Goal: Information Seeking & Learning: Check status

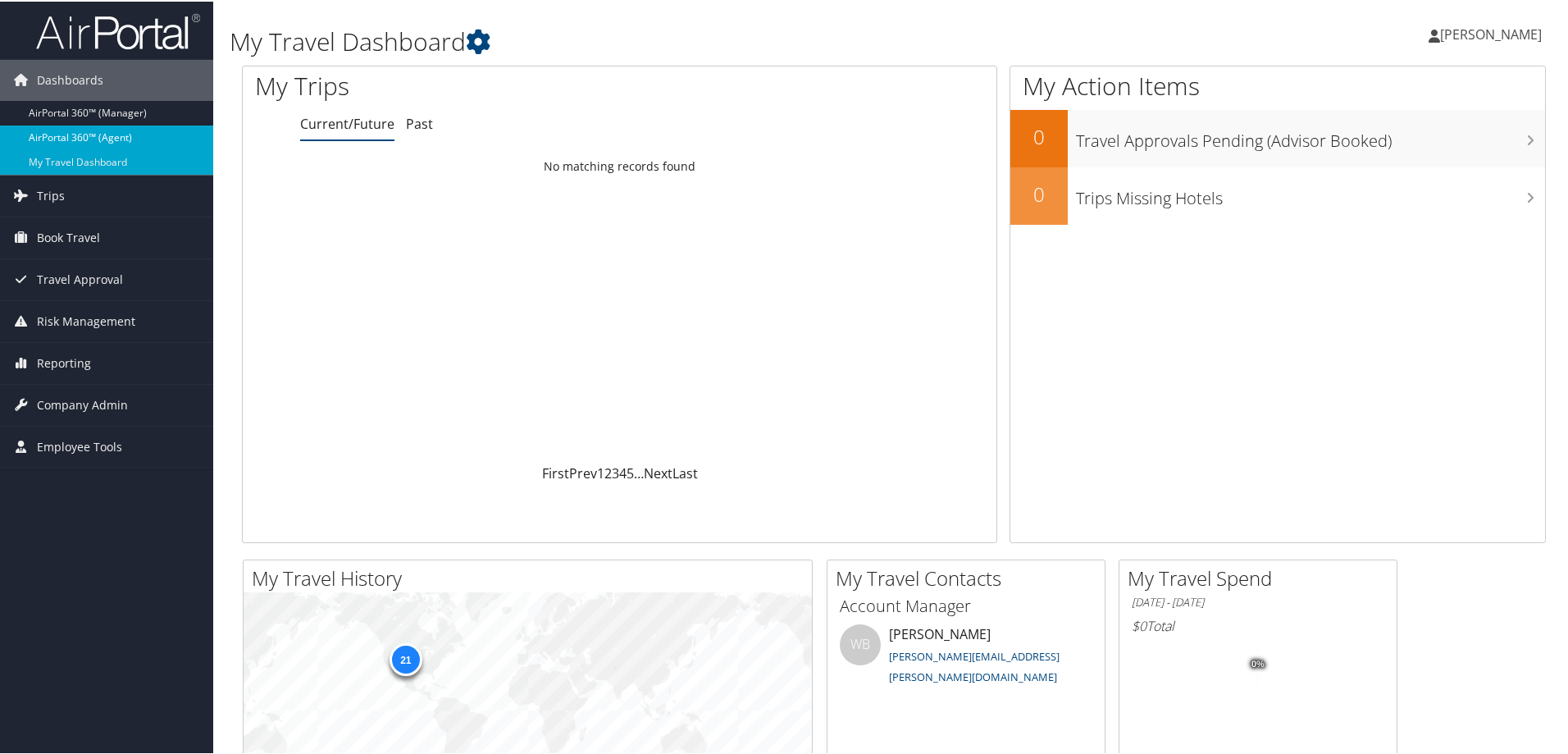
click at [110, 137] on link "AirPortal 360™ (Agent)" at bounding box center [107, 137] width 213 height 25
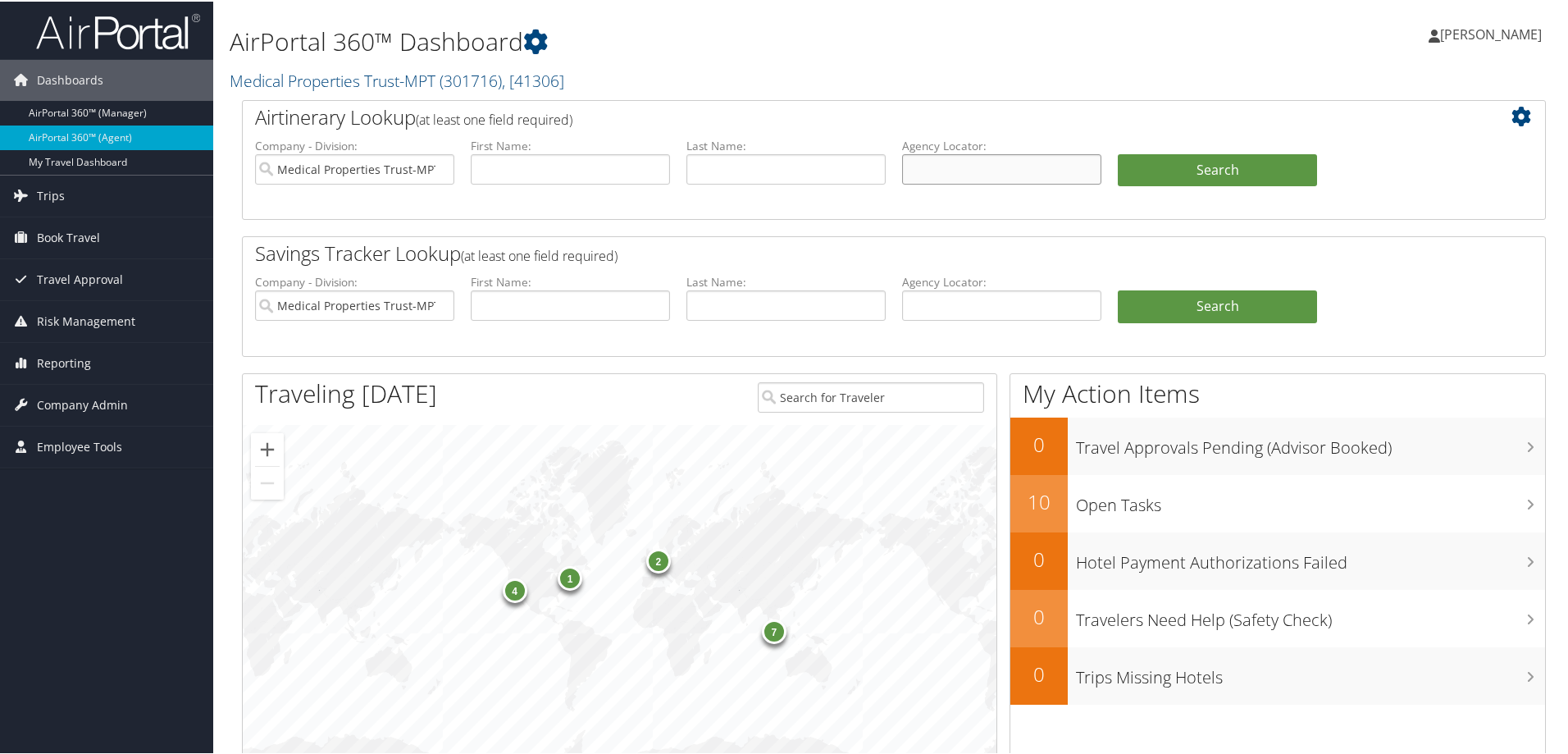
click at [937, 171] on input "text" at bounding box center [1001, 167] width 199 height 31
paste input "DJ0FWW"
type input "DJ0FWW"
click at [434, 165] on input "Medical Properties Trust-MPT" at bounding box center [354, 167] width 199 height 31
click at [1157, 159] on button "Search" at bounding box center [1217, 169] width 199 height 33
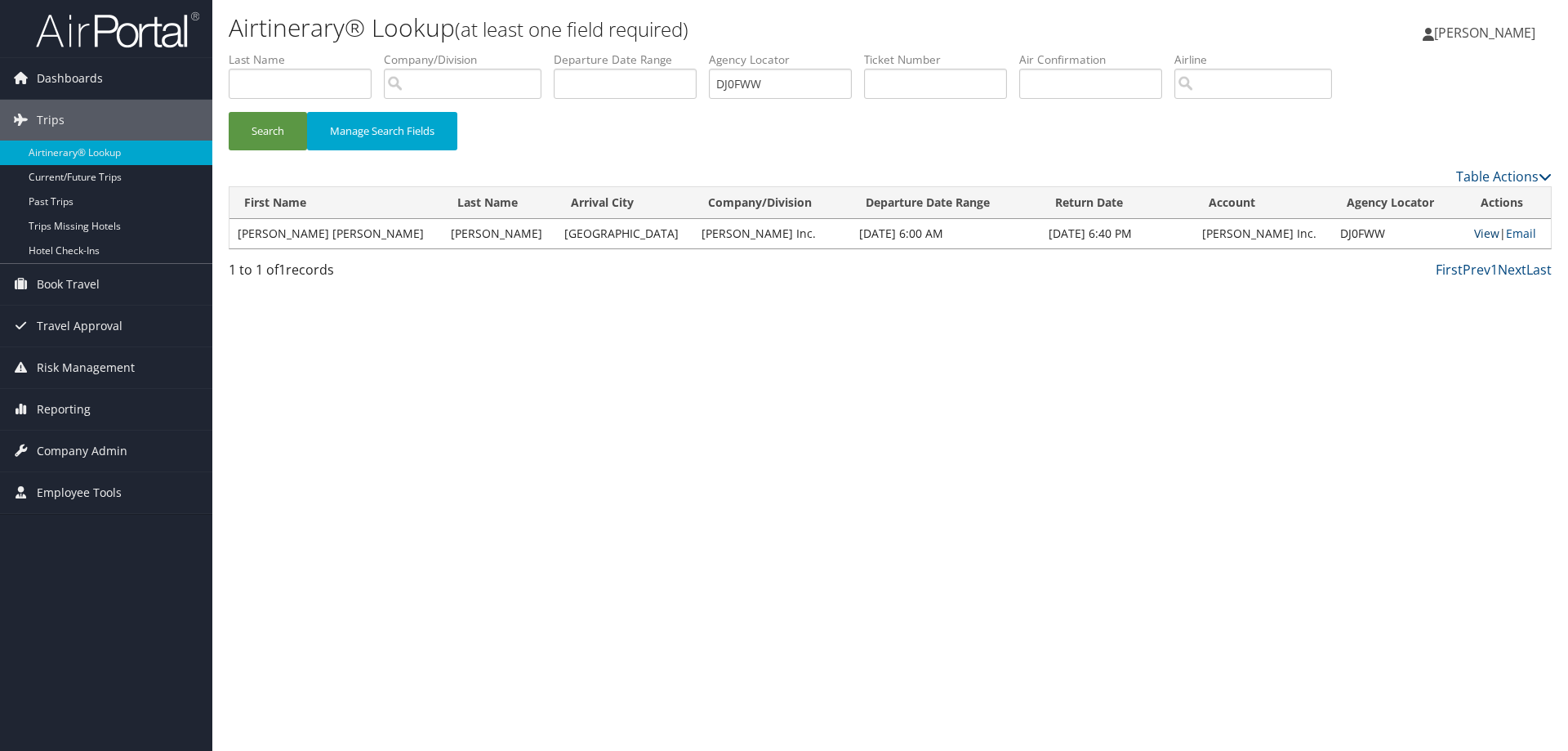
click at [1474, 234] on link "View" at bounding box center [1486, 232] width 26 height 16
drag, startPoint x: 789, startPoint y: 84, endPoint x: 628, endPoint y: 80, distance: 161.0
click at [630, 51] on ul "First Name Last Name Departure City Arrival City Company/Division Airport/City …" at bounding box center [889, 51] width 1322 height 0
click at [284, 127] on button "Search" at bounding box center [267, 131] width 78 height 39
click at [1474, 232] on link "View" at bounding box center [1486, 232] width 26 height 16
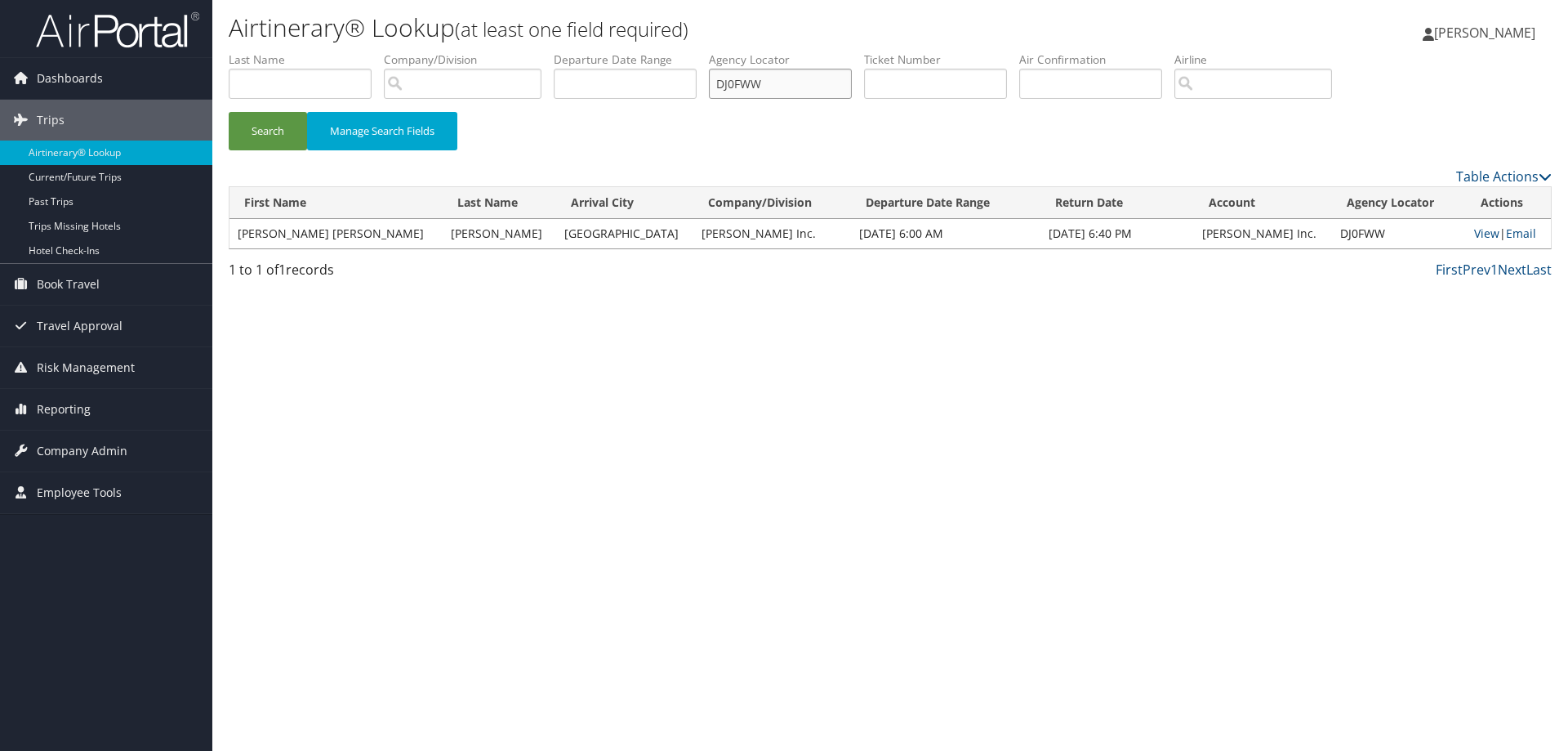
drag, startPoint x: 799, startPoint y: 88, endPoint x: 670, endPoint y: 106, distance: 130.2
click at [673, 51] on ul "First Name Last Name Departure City Arrival City Company/Division Airport/City …" at bounding box center [889, 51] width 1322 height 0
paste input "KWQBS"
click at [264, 134] on button "Search" at bounding box center [267, 131] width 78 height 39
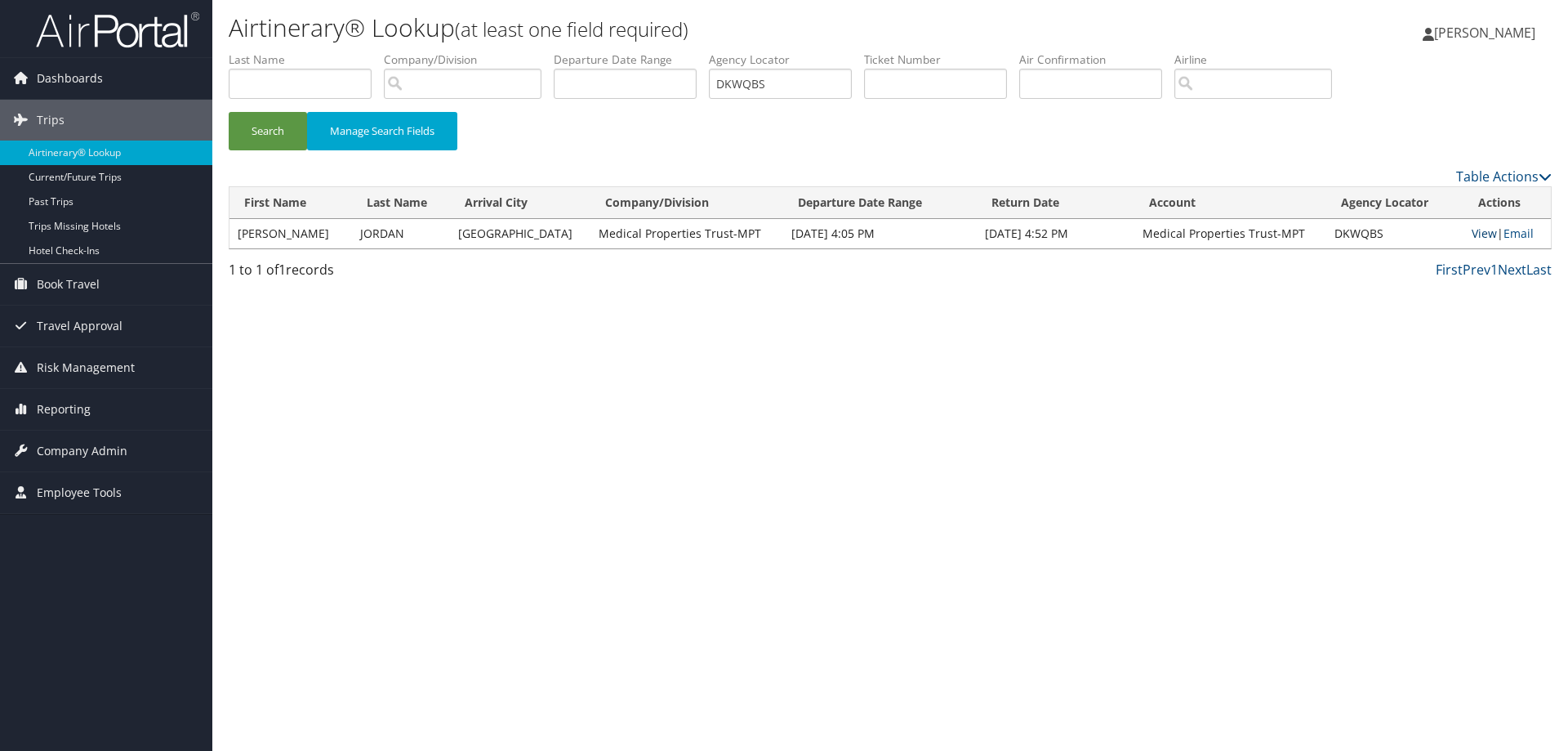
click at [1484, 236] on link "View" at bounding box center [1484, 232] width 26 height 16
drag, startPoint x: 788, startPoint y: 89, endPoint x: 619, endPoint y: 115, distance: 171.0
click at [620, 115] on form "First Name Last Name Departure City Arrival City Company/Division Airport/City …" at bounding box center [889, 108] width 1322 height 115
paste input "DJ0FWW/"
type input "DJ0FWW"
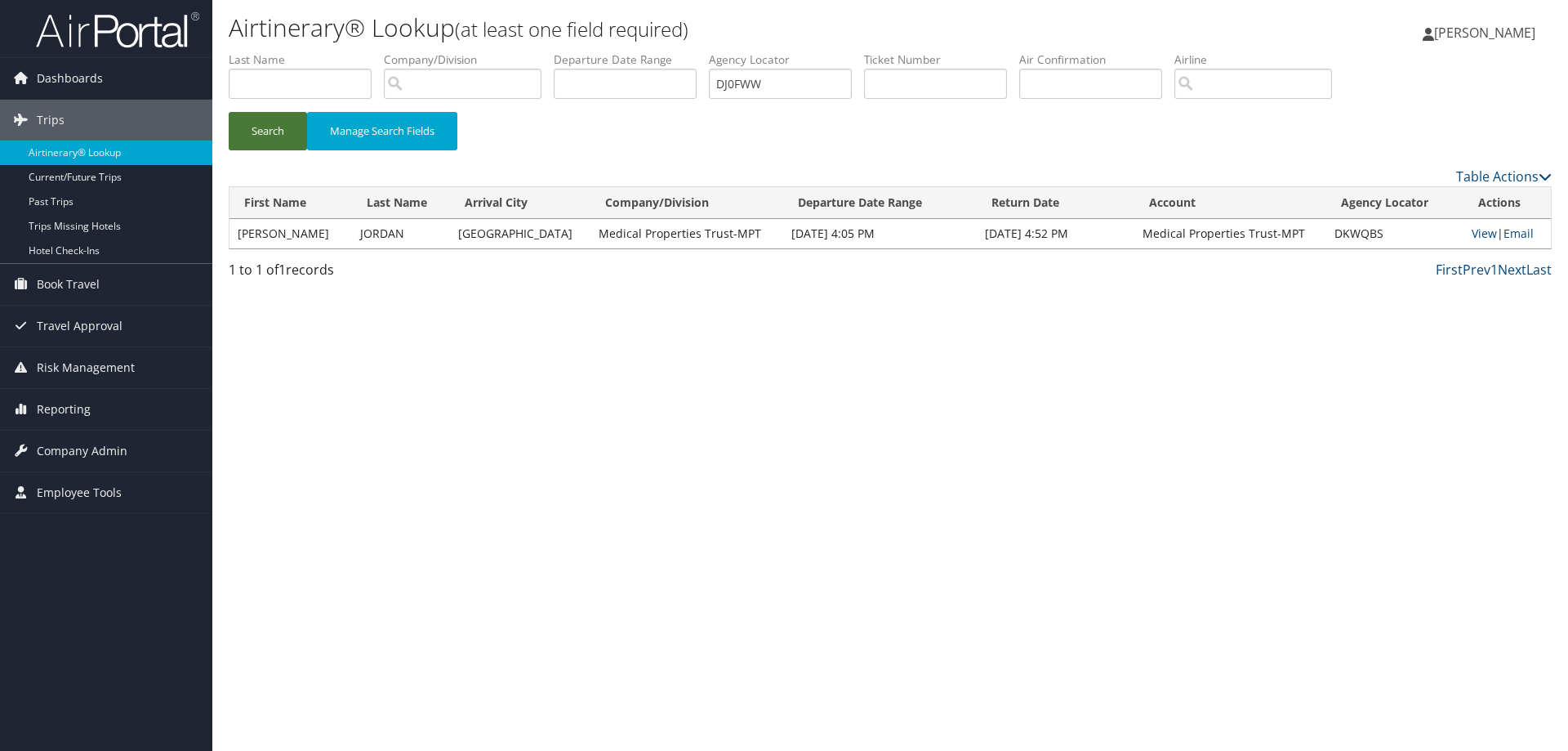
drag, startPoint x: 299, startPoint y: 124, endPoint x: 291, endPoint y: 127, distance: 8.5
click at [296, 124] on button "Search" at bounding box center [267, 131] width 78 height 39
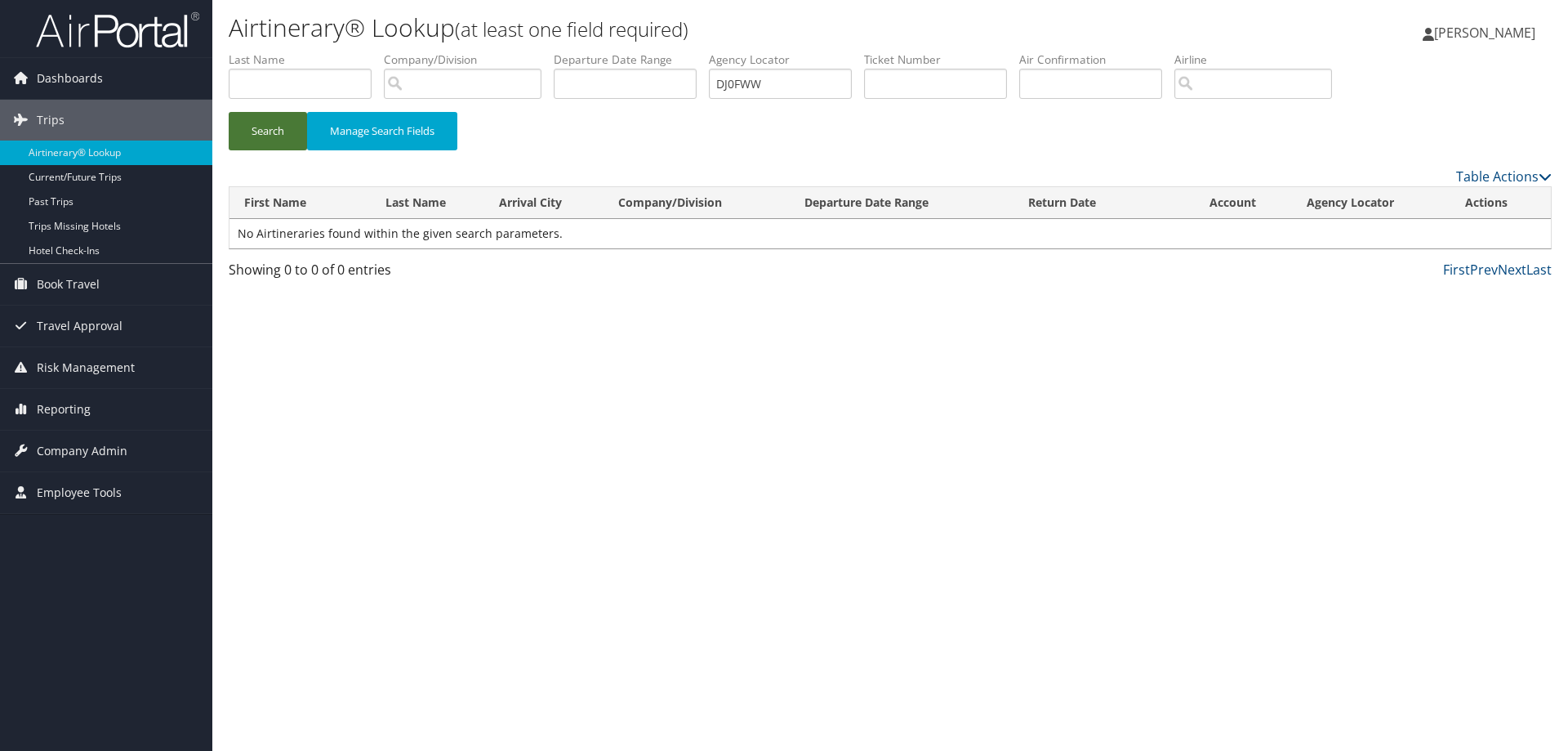
click at [260, 132] on button "Search" at bounding box center [267, 131] width 78 height 39
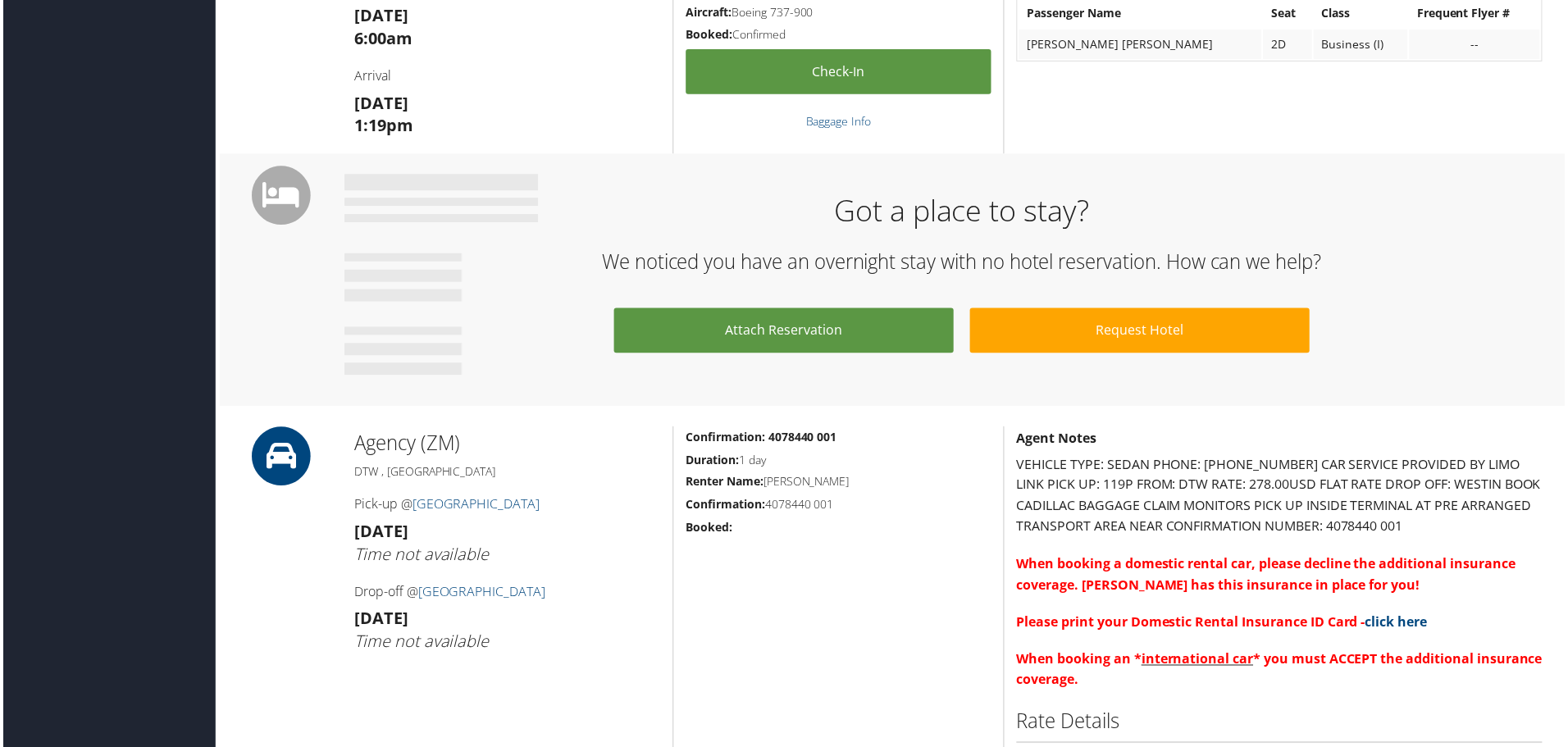
scroll to position [656, 0]
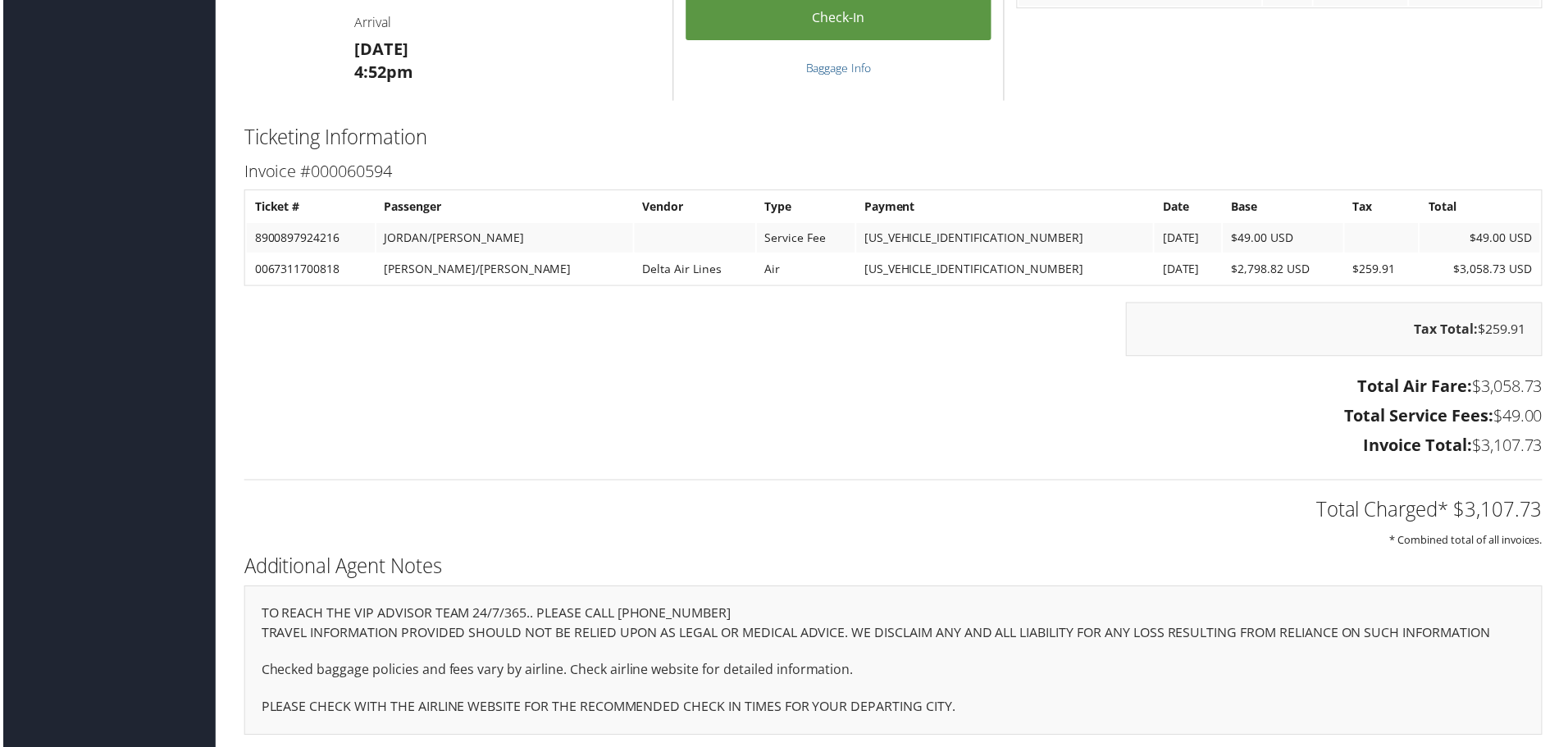
scroll to position [2851, 0]
